Goal: Task Accomplishment & Management: Manage account settings

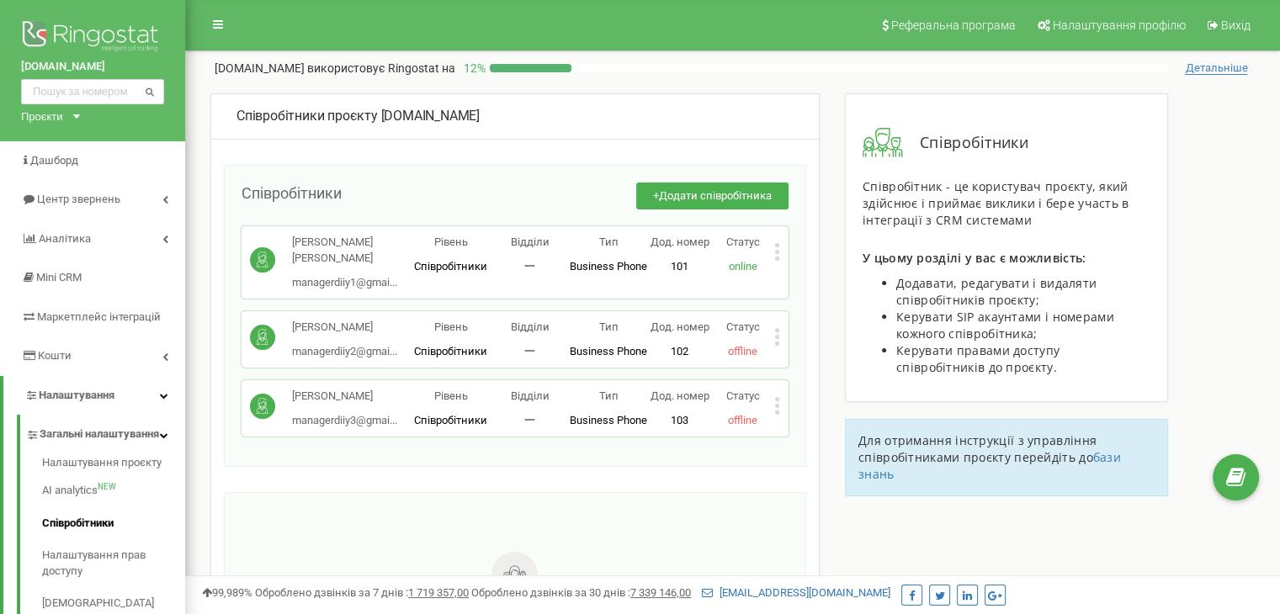
click at [782, 257] on div "Керпіченко Олександра managerdiiy1@gmai... managerdiiy1@gmail.com Рівень Співро…" at bounding box center [514, 262] width 547 height 72
click at [777, 251] on icon at bounding box center [777, 252] width 4 height 4
click at [971, 579] on div "99,989% Оброблено дзвінків за 7 днів : 1 719 357,00 Оброблено дзвінків за 30 дн…" at bounding box center [732, 594] width 1095 height 39
click at [114, 40] on img at bounding box center [92, 38] width 143 height 42
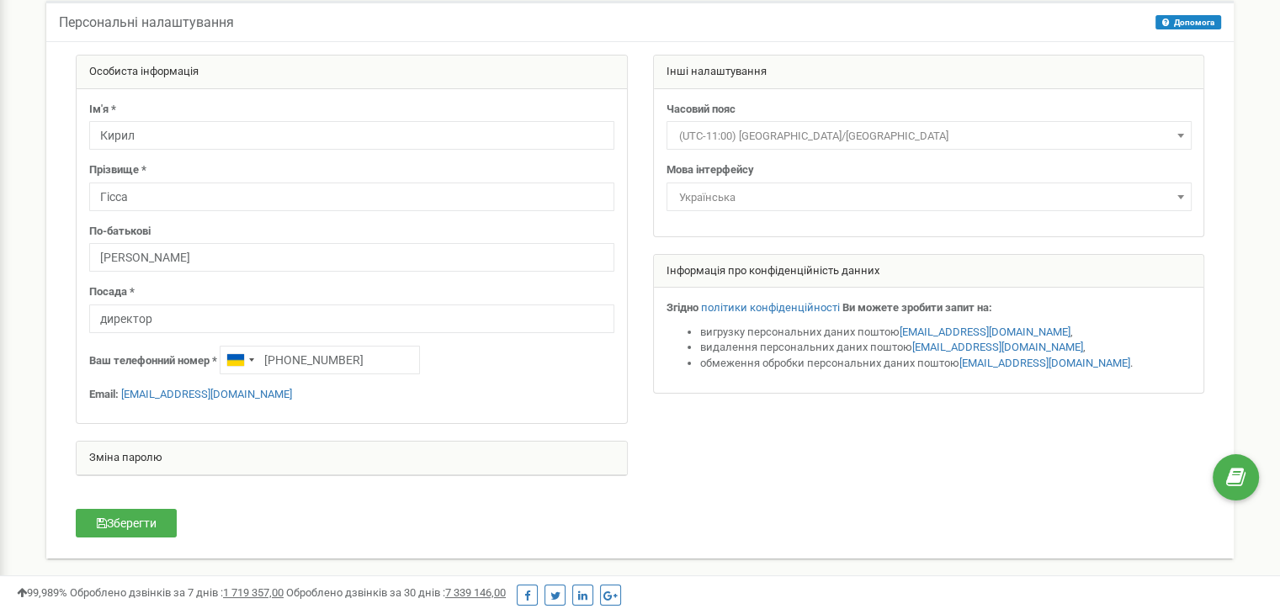
scroll to position [3, 0]
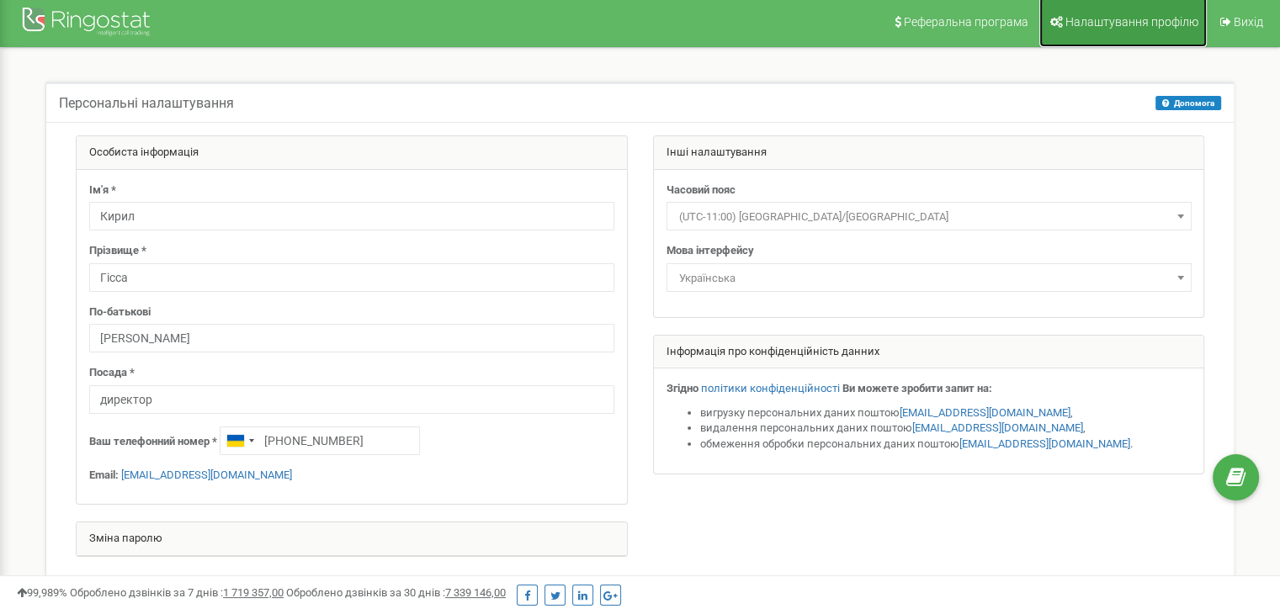
click at [1168, 11] on link "Налаштування профілю" at bounding box center [1122, 22] width 167 height 50
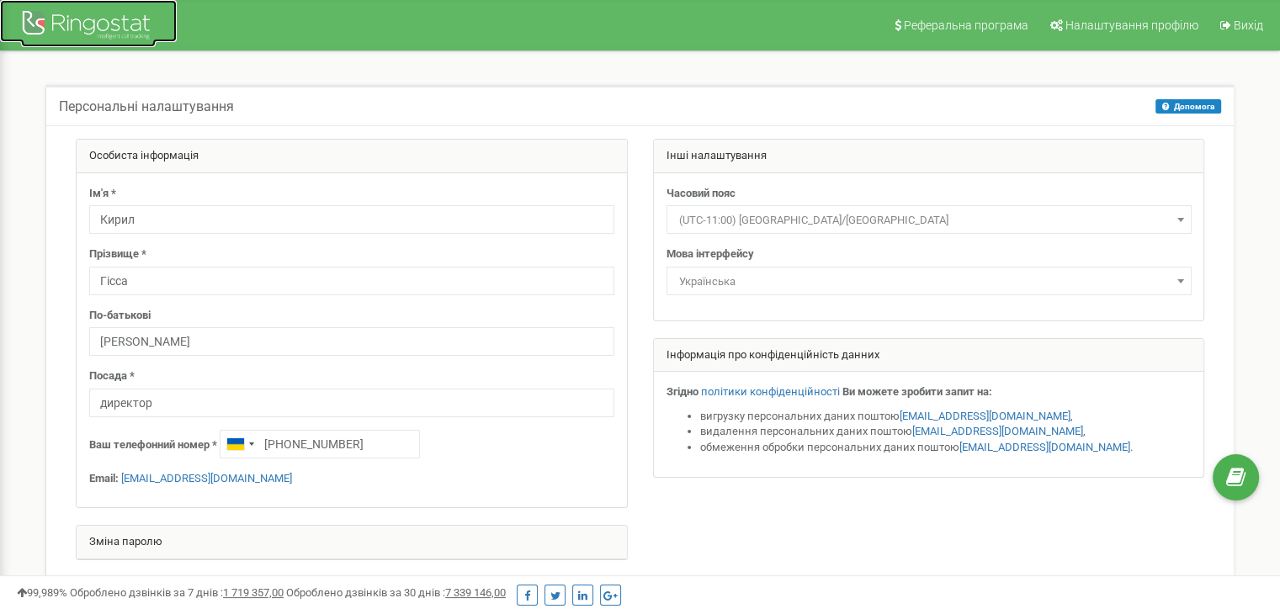
click at [105, 45] on div at bounding box center [88, 27] width 135 height 40
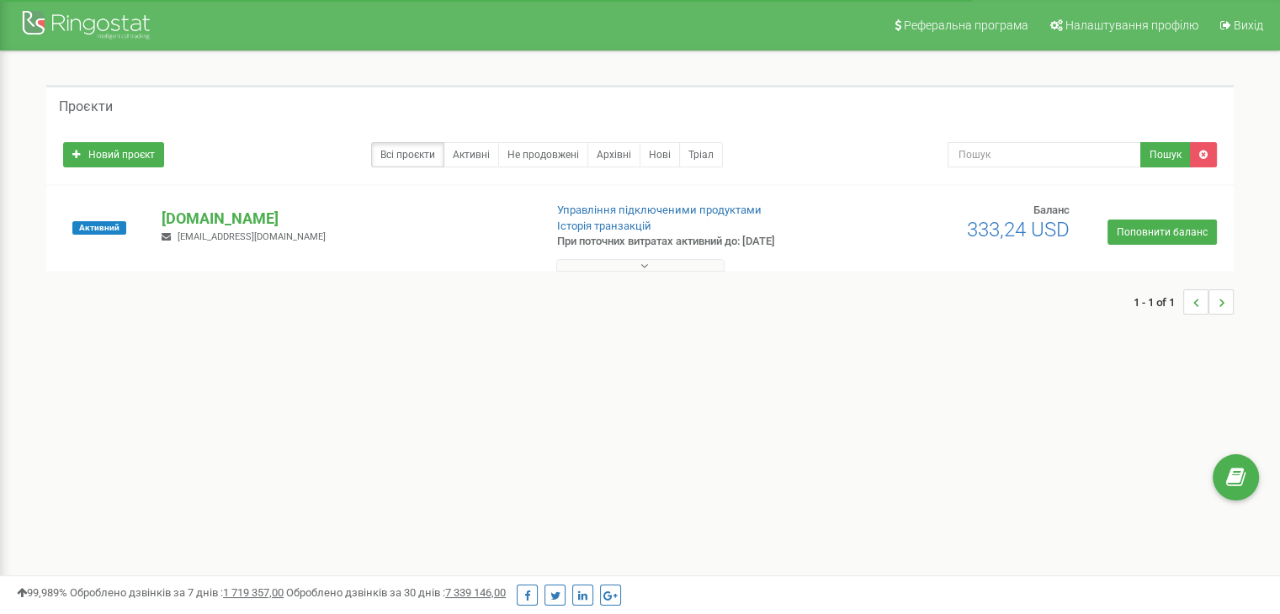
click at [671, 265] on button at bounding box center [640, 265] width 168 height 13
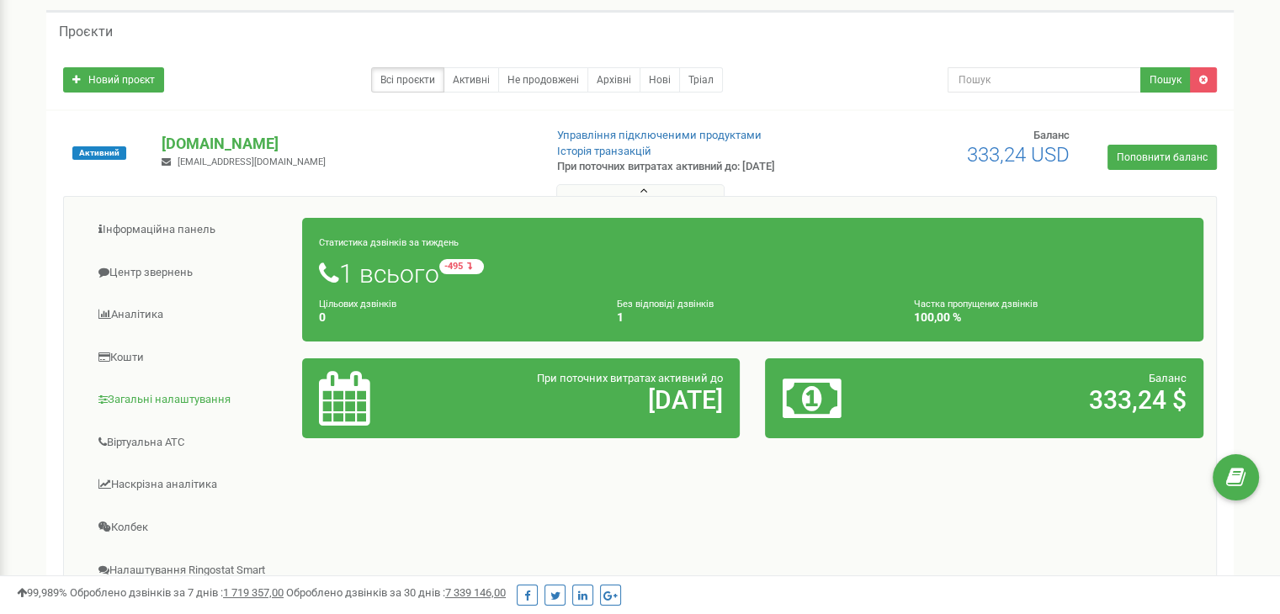
scroll to position [67, 0]
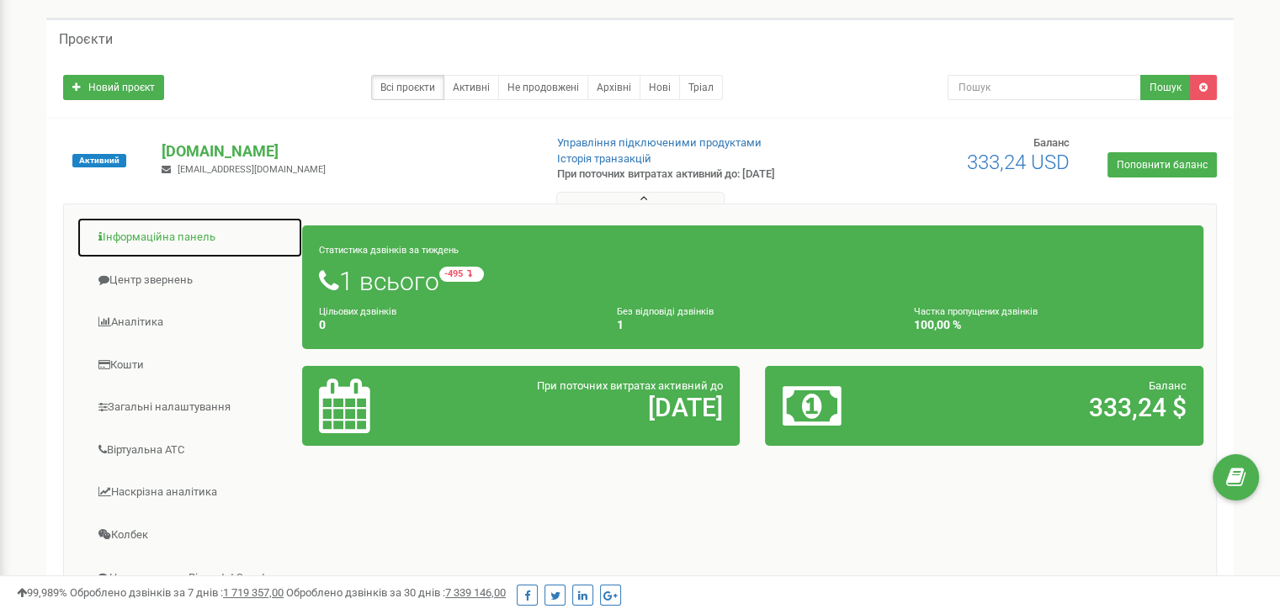
click at [134, 240] on link "Інформаційна панель" at bounding box center [190, 237] width 226 height 41
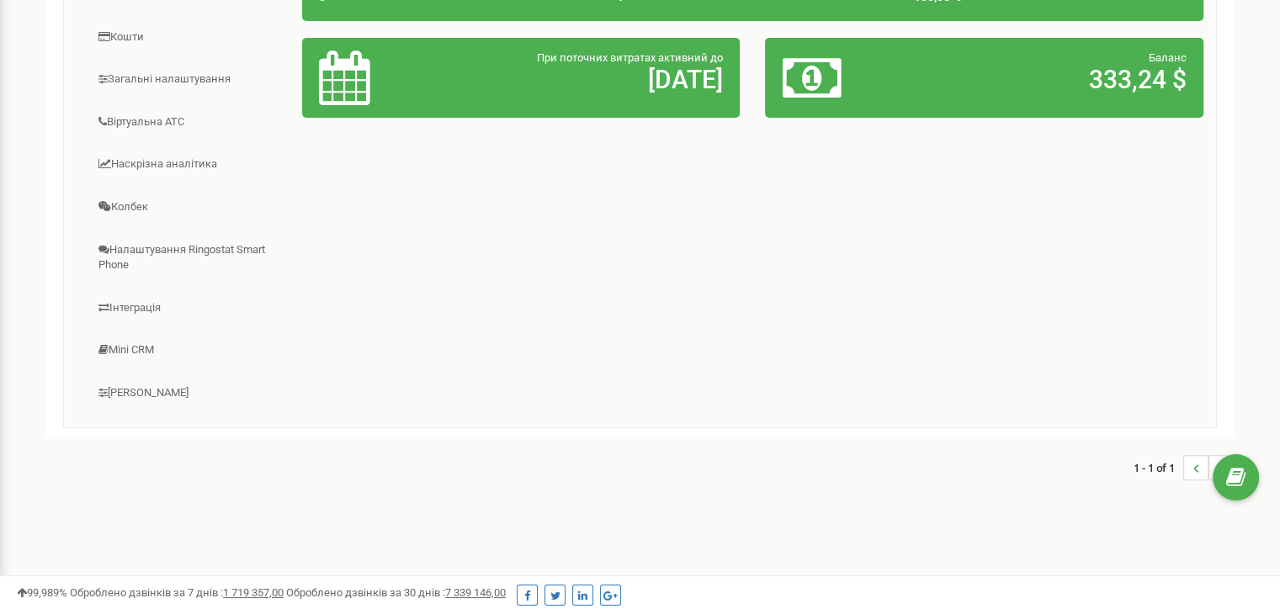
scroll to position [0, 0]
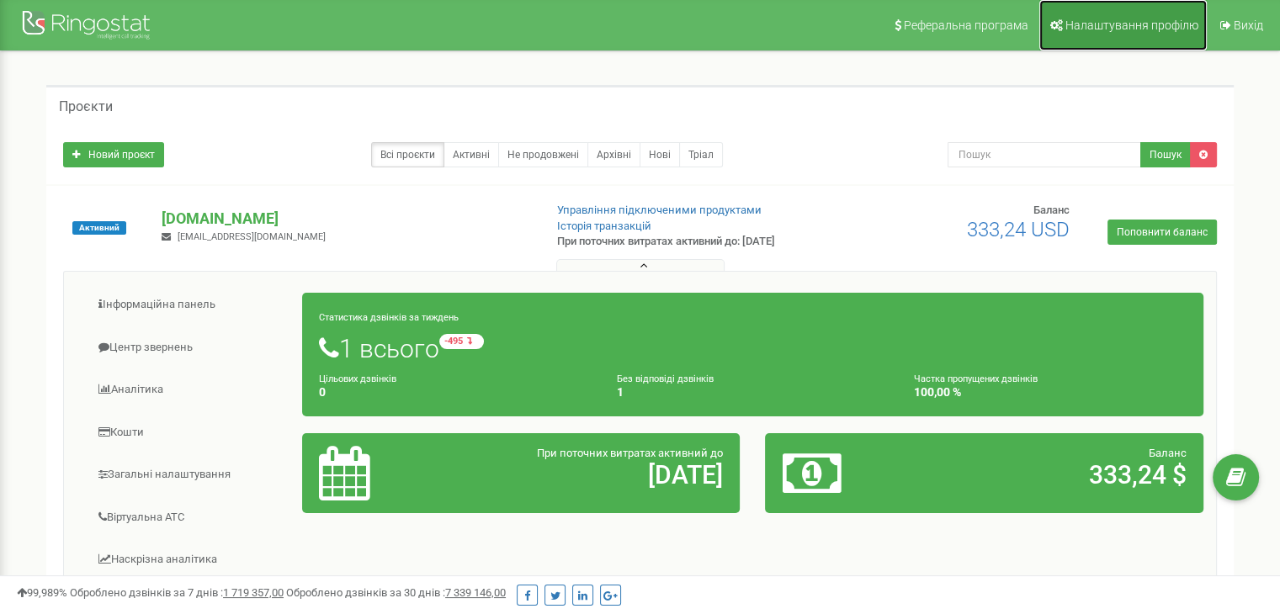
click at [1124, 21] on span "Налаштування профілю" at bounding box center [1131, 25] width 133 height 13
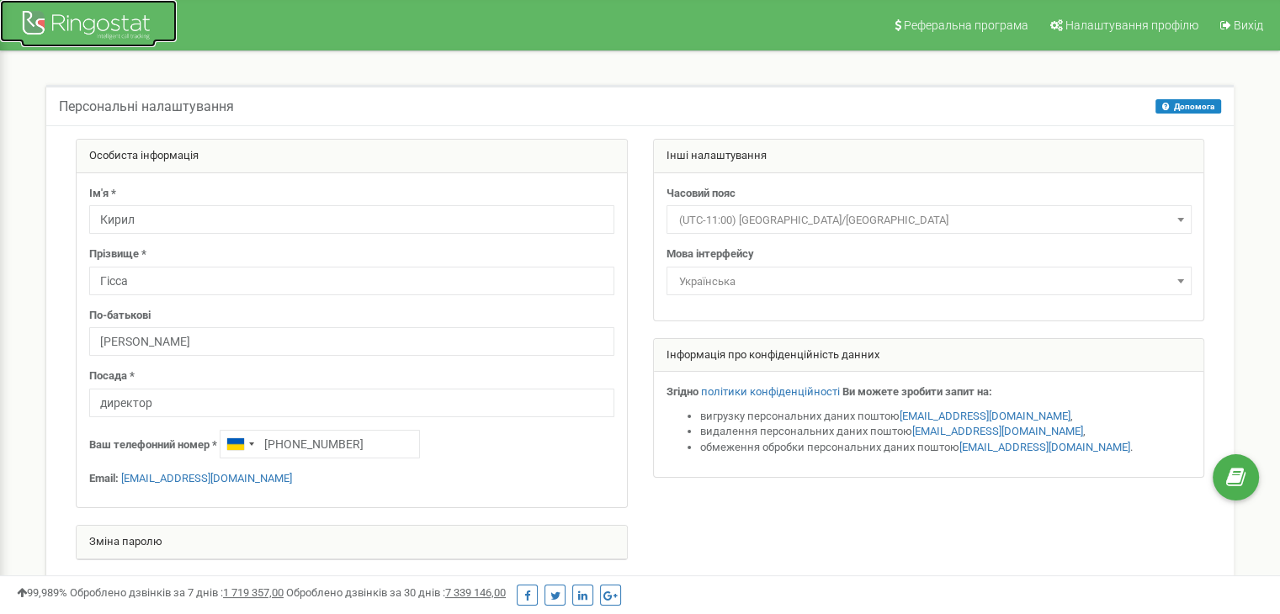
click at [121, 28] on div at bounding box center [88, 27] width 135 height 40
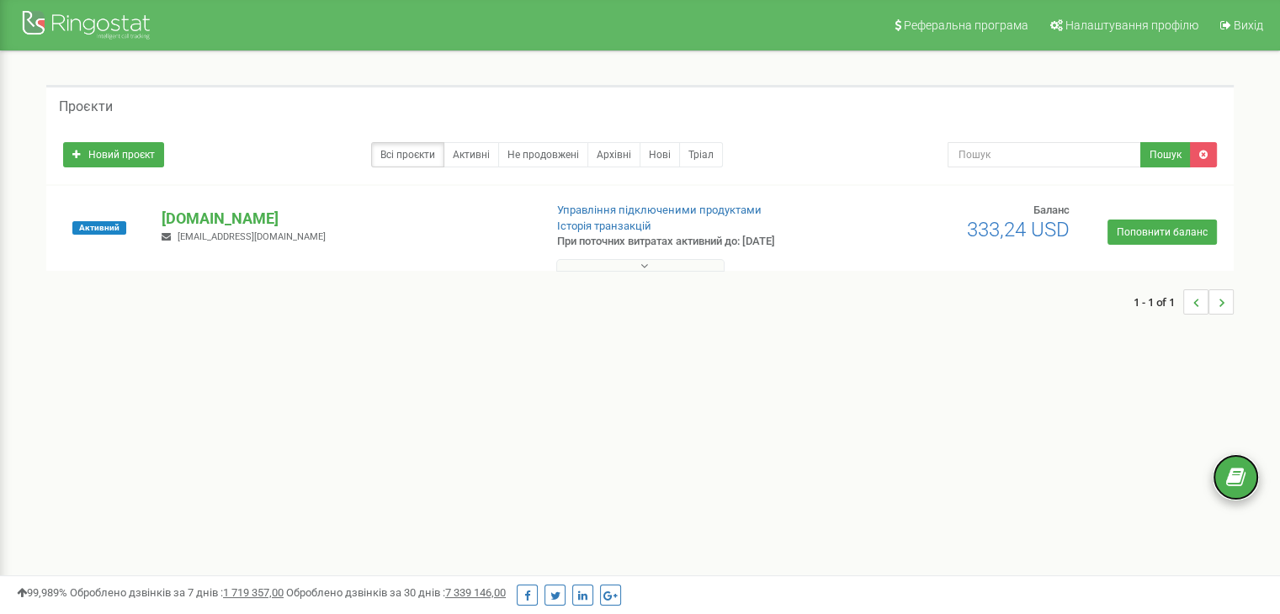
click at [1243, 475] on icon at bounding box center [1235, 477] width 19 height 25
click at [675, 267] on button at bounding box center [640, 265] width 168 height 13
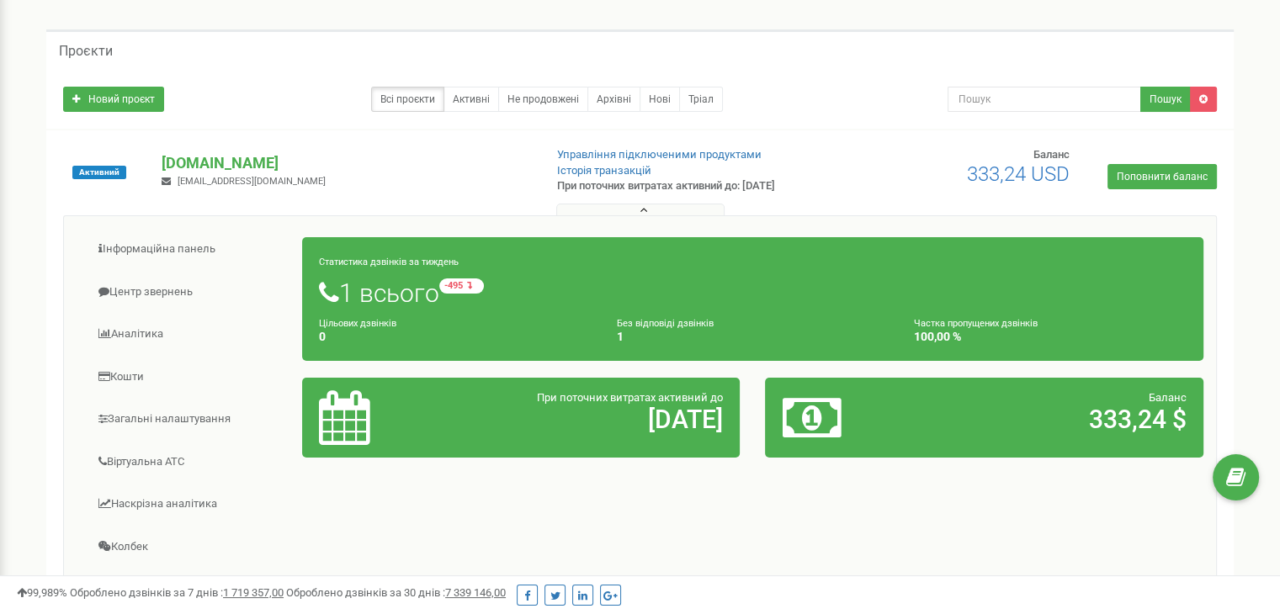
scroll to position [67, 0]
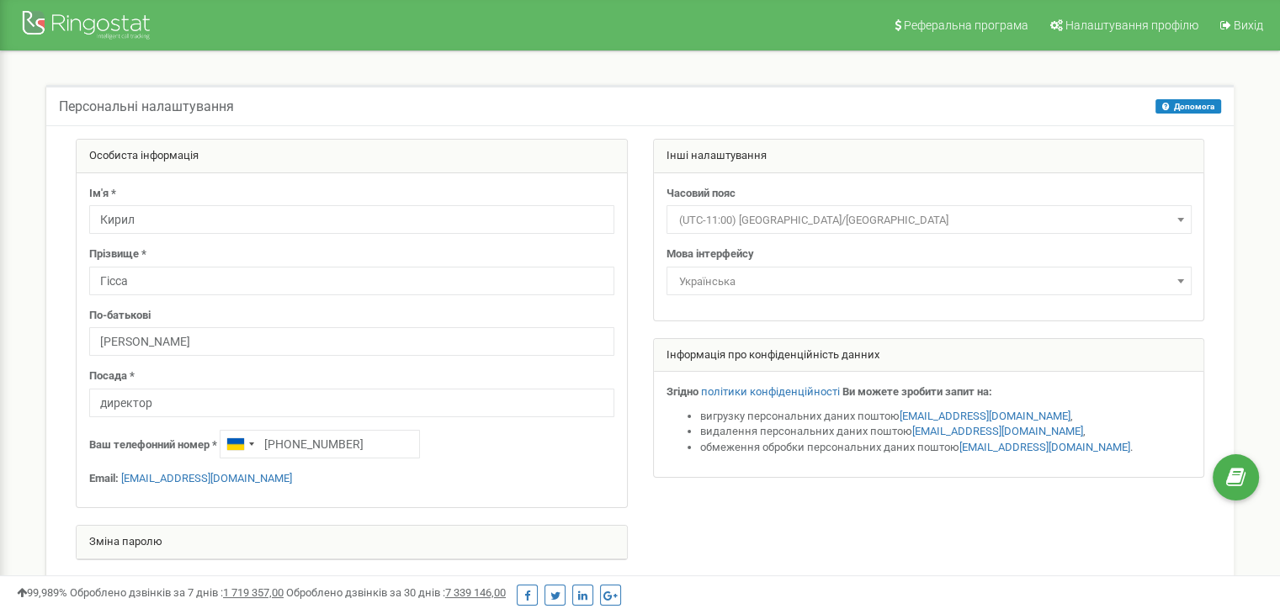
click at [921, 62] on div "Персональні налаштування Допомога Допомога На цій сторінці ви можете відредагув…" at bounding box center [640, 374] width 1254 height 646
